Goal: Task Accomplishment & Management: Use online tool/utility

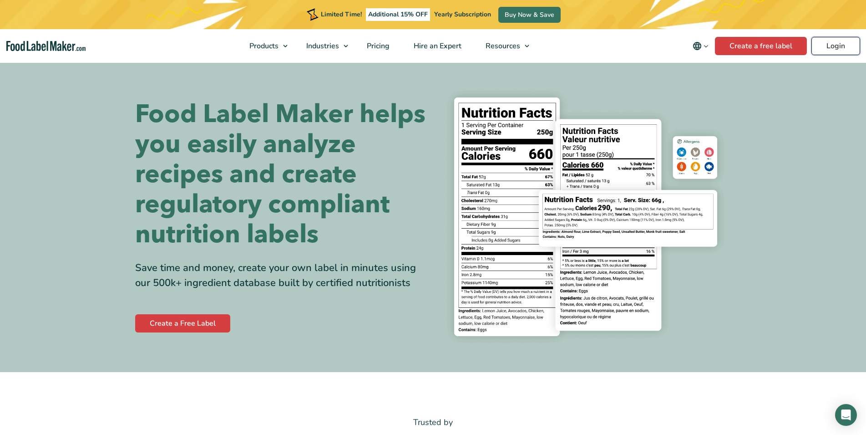
click at [832, 45] on link "Login" at bounding box center [836, 46] width 49 height 18
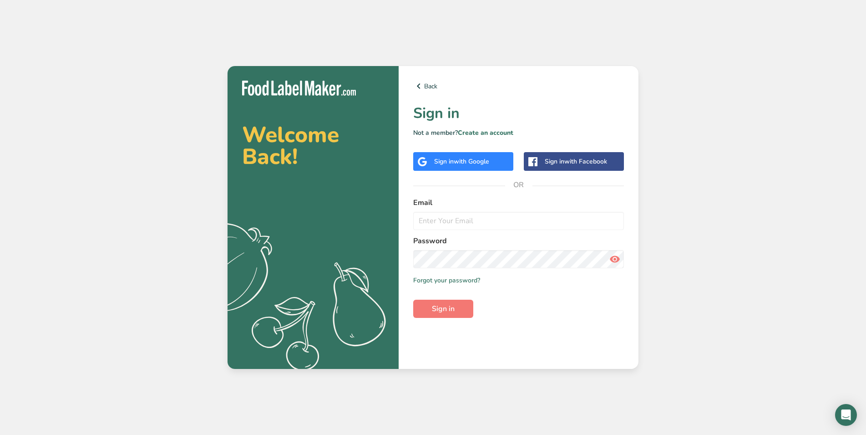
click at [489, 165] on div "Sign in with Google" at bounding box center [463, 161] width 100 height 19
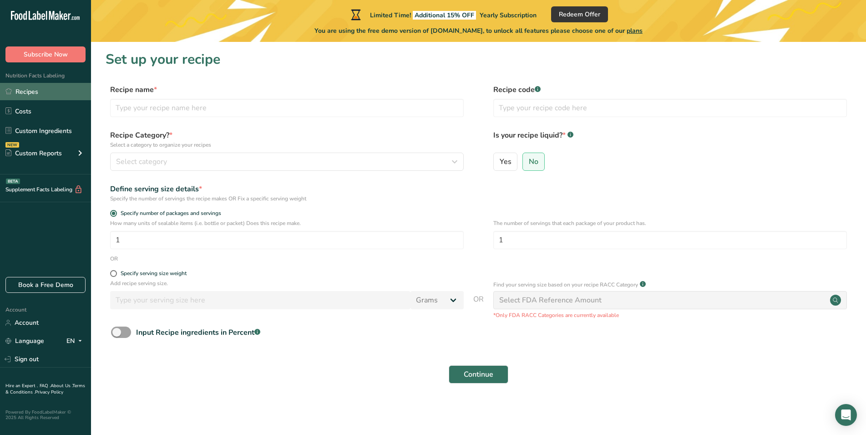
click at [15, 88] on link "Recipes" at bounding box center [45, 91] width 91 height 17
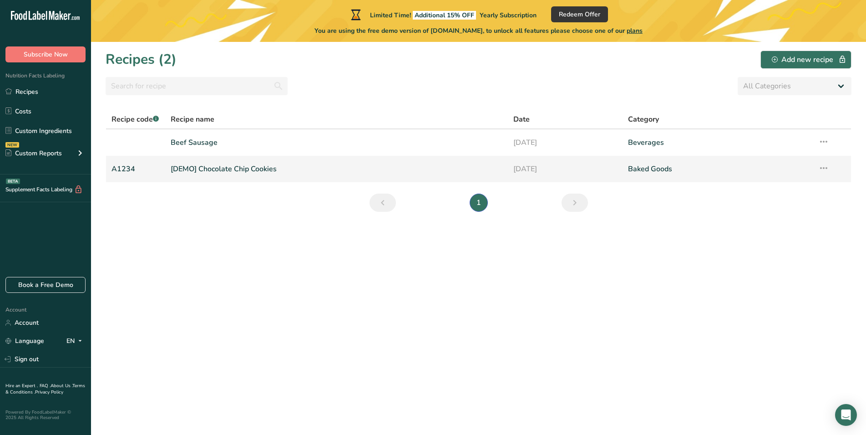
click at [207, 164] on link "[DEMO] Chocolate Chip Cookies" at bounding box center [337, 168] width 332 height 19
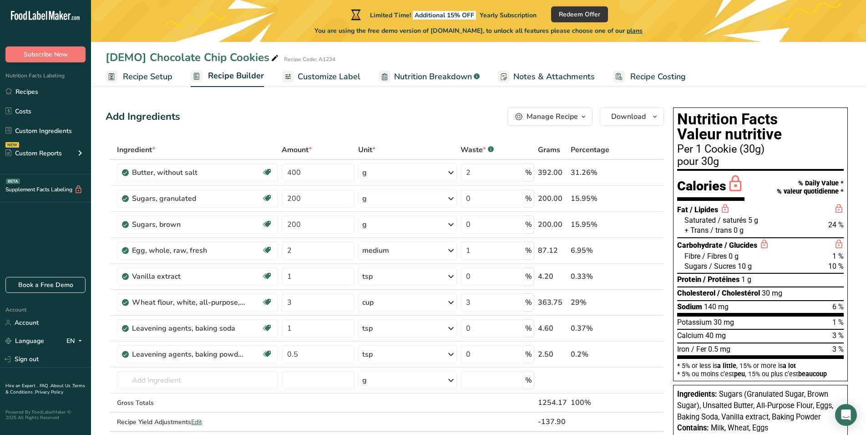
click at [656, 76] on span "Recipe Costing" at bounding box center [658, 77] width 56 height 12
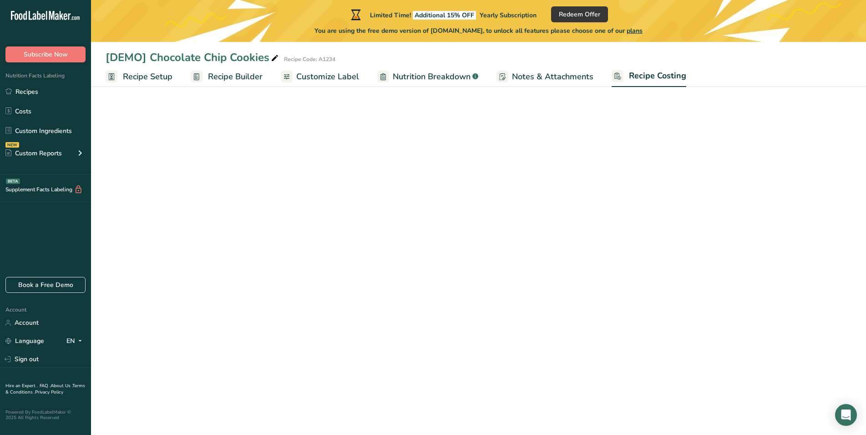
select select "1"
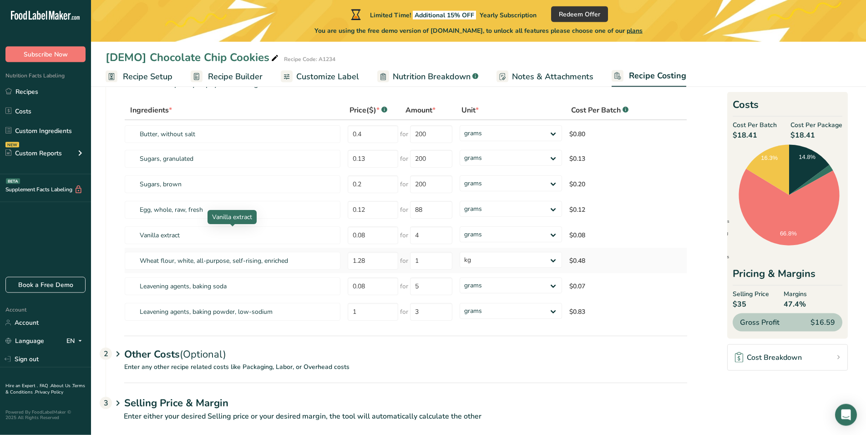
scroll to position [58, 0]
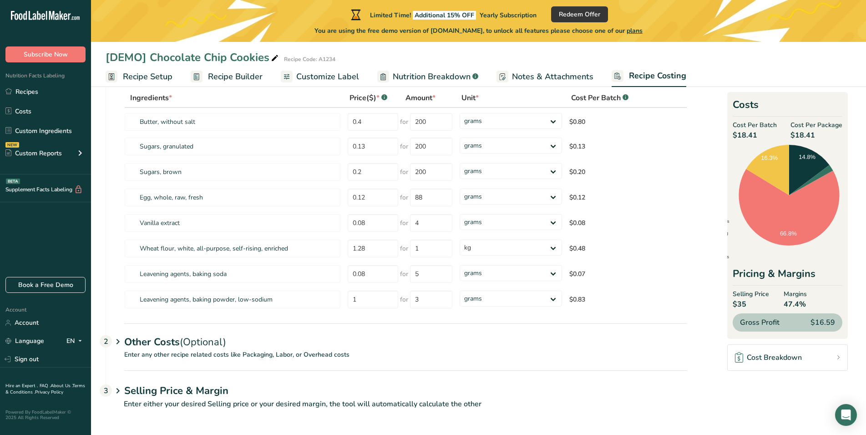
click at [212, 390] on h1 "Selling Price & Margin" at bounding box center [405, 390] width 563 height 15
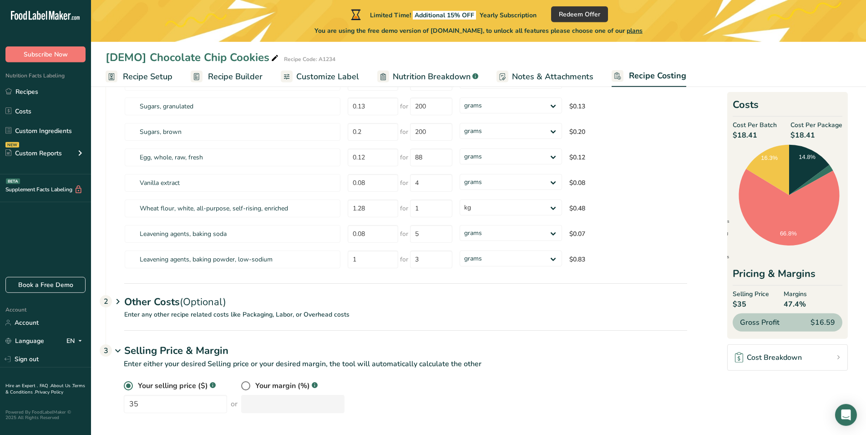
scroll to position [102, 0]
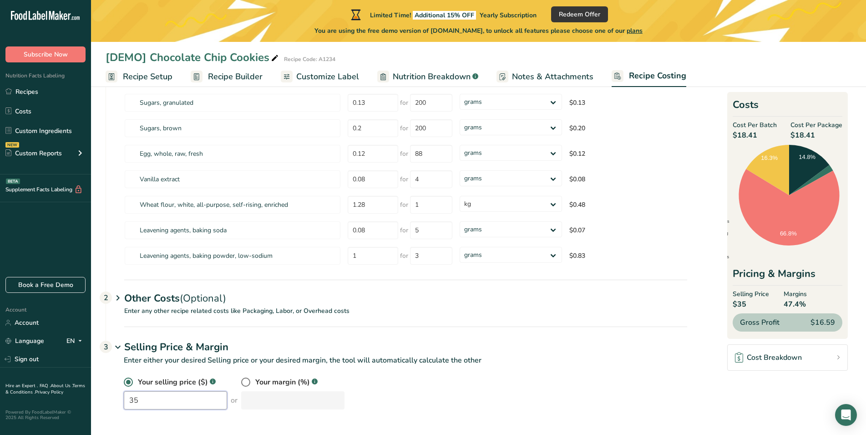
drag, startPoint x: 149, startPoint y: 400, endPoint x: 110, endPoint y: 395, distance: 40.0
click at [124, 396] on input "35" at bounding box center [175, 400] width 103 height 18
click at [424, 396] on div "Your selling price ($) .a-a{fill:#347362;}.b-a{fill:#fff;} 233 or Your margin (…" at bounding box center [406, 392] width 564 height 33
click at [378, 384] on div "Your selling price ($) .a-a{fill:#347362;}.b-a{fill:#fff;} 233 or Your margin (…" at bounding box center [406, 392] width 564 height 33
drag, startPoint x: 160, startPoint y: 396, endPoint x: 122, endPoint y: 401, distance: 38.0
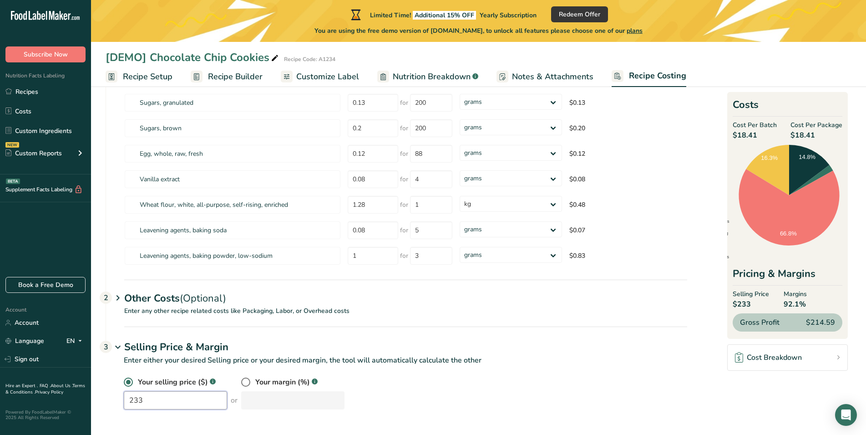
click at [124, 401] on input "233" at bounding box center [175, 400] width 103 height 18
type input "20"
click at [418, 397] on div "Your selling price ($) .a-a{fill:#347362;}.b-a{fill:#fff;} 20 or Your margin (%…" at bounding box center [406, 392] width 564 height 33
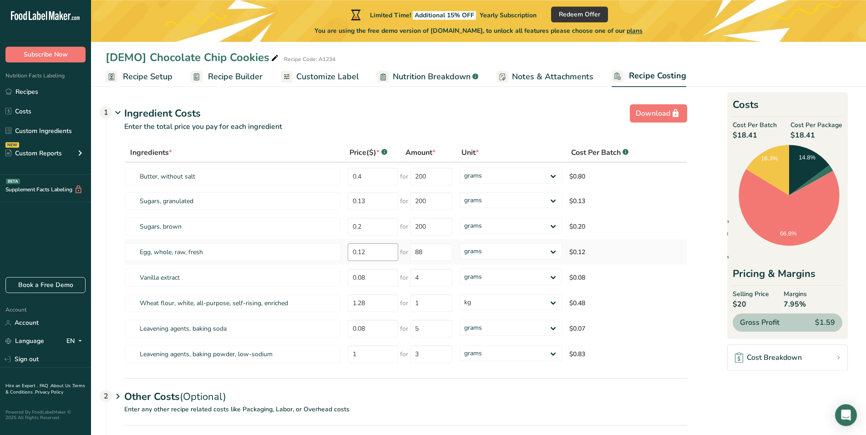
scroll to position [0, 0]
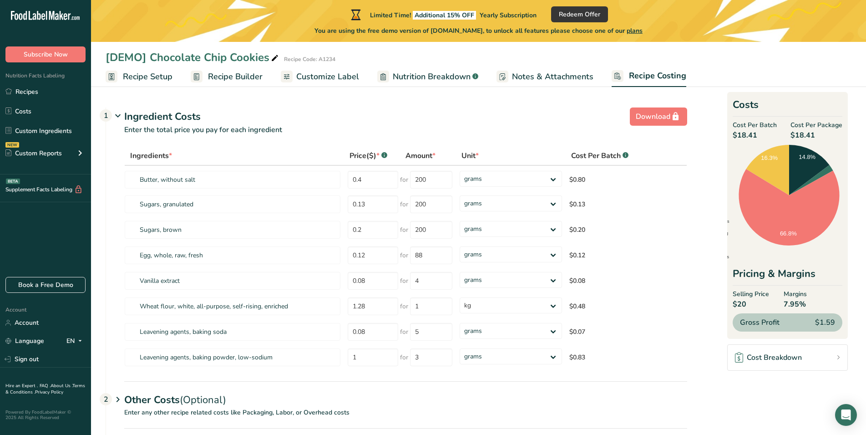
click at [159, 81] on span "Recipe Setup" at bounding box center [148, 77] width 50 height 12
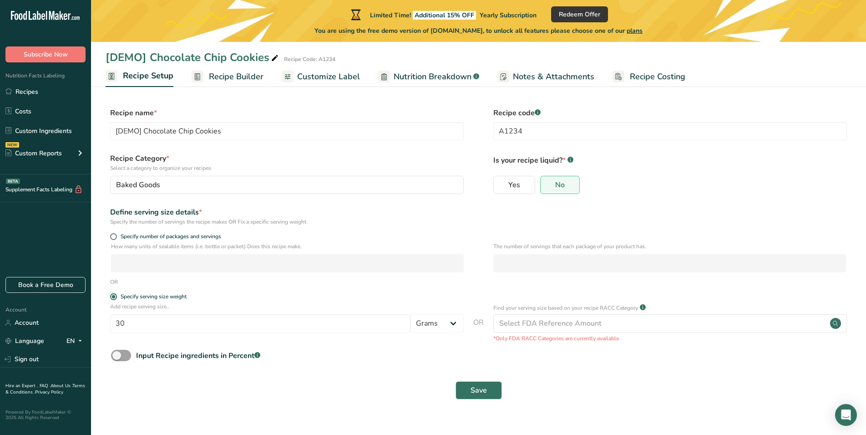
click at [248, 76] on span "Recipe Builder" at bounding box center [236, 77] width 55 height 12
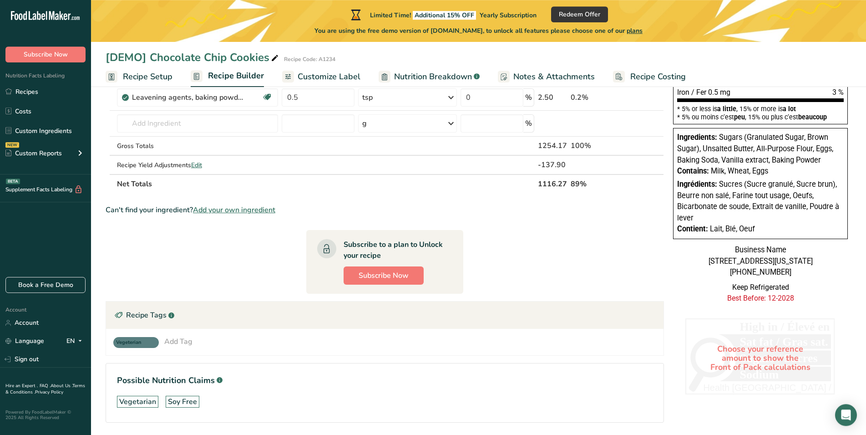
scroll to position [241, 0]
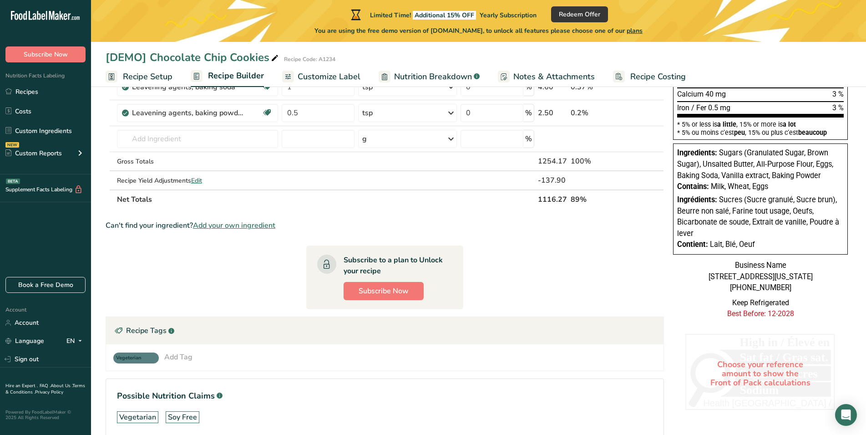
click at [396, 76] on span "Nutrition Breakdown" at bounding box center [433, 77] width 78 height 12
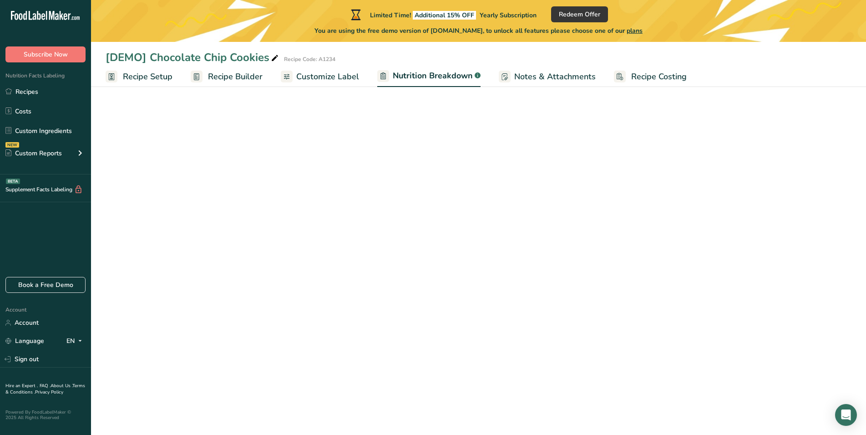
select select "Calories"
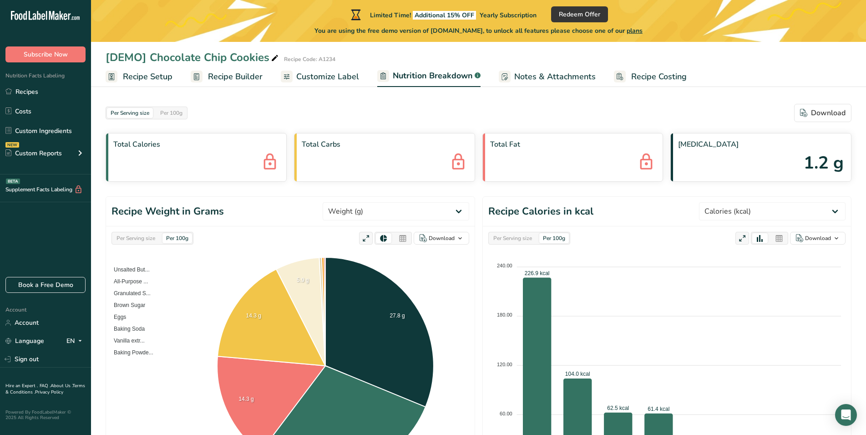
click at [554, 78] on span "Notes & Attachments" at bounding box center [554, 77] width 81 height 12
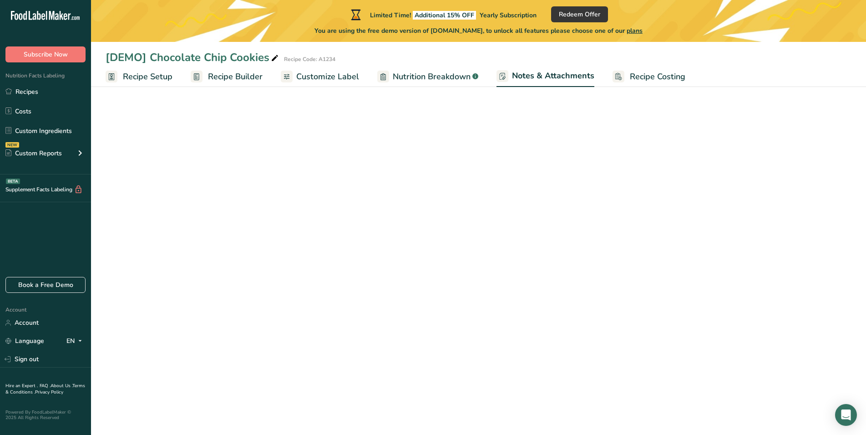
click at [645, 76] on span "Recipe Costing" at bounding box center [658, 77] width 56 height 12
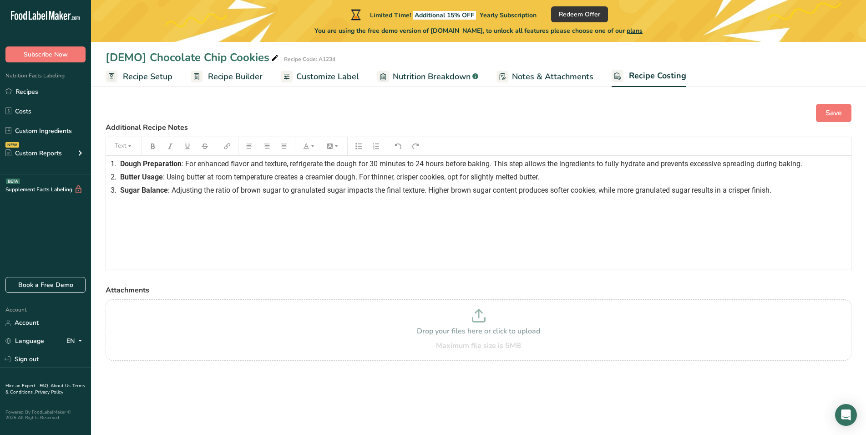
select select "1"
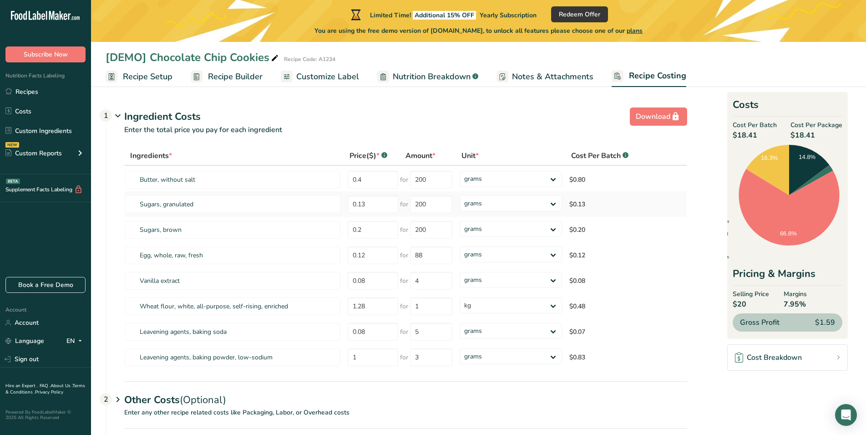
scroll to position [46, 0]
